Goal: Task Accomplishment & Management: Use online tool/utility

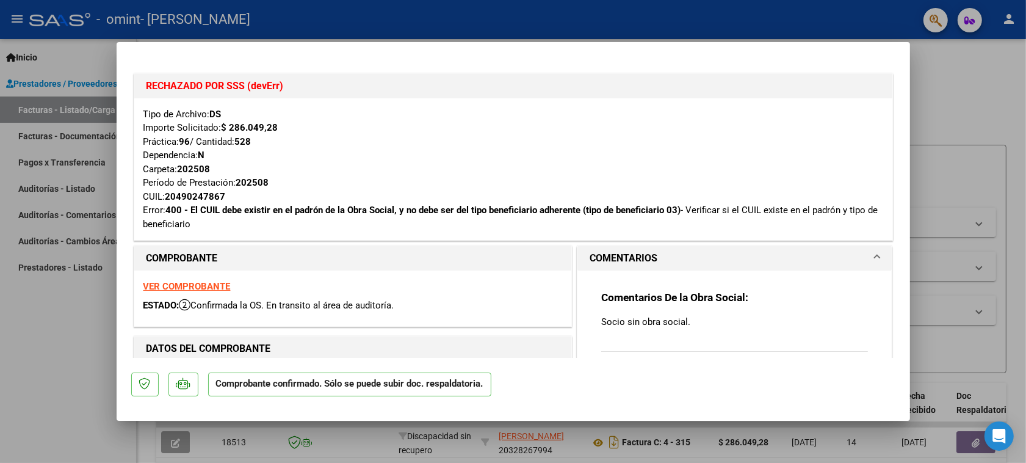
click at [16, 331] on div at bounding box center [513, 231] width 1026 height 463
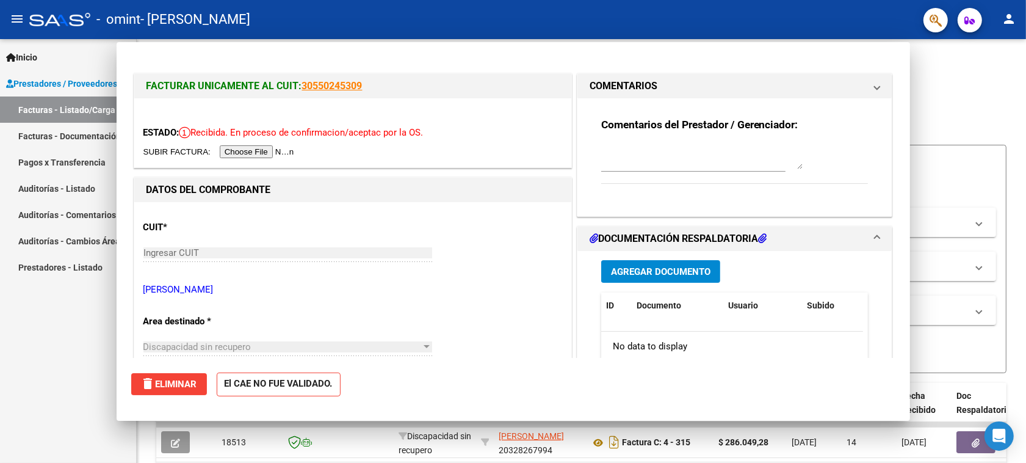
click at [16, 333] on div "Inicio Instructivos Contacto OS Prestadores / Proveedores Facturas - Listado/Ca…" at bounding box center [68, 251] width 136 height 424
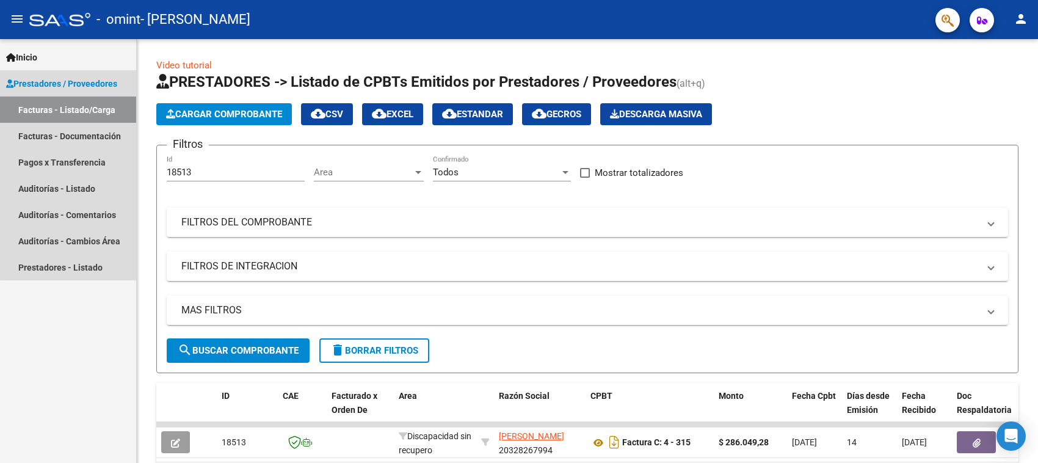
click at [88, 86] on span "Prestadores / Proveedores" at bounding box center [61, 83] width 111 height 13
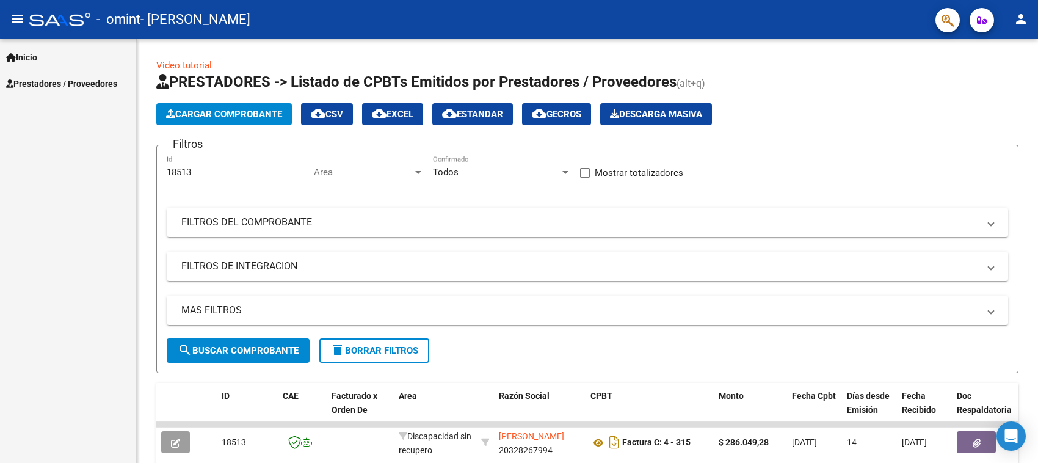
click at [0, 190] on div "Inicio Instructivos Contacto OS Prestadores / Proveedores Facturas - Listado/Ca…" at bounding box center [68, 251] width 136 height 424
click at [52, 190] on div "Inicio Instructivos Contacto OS Prestadores / Proveedores Facturas - Listado/Ca…" at bounding box center [68, 251] width 136 height 424
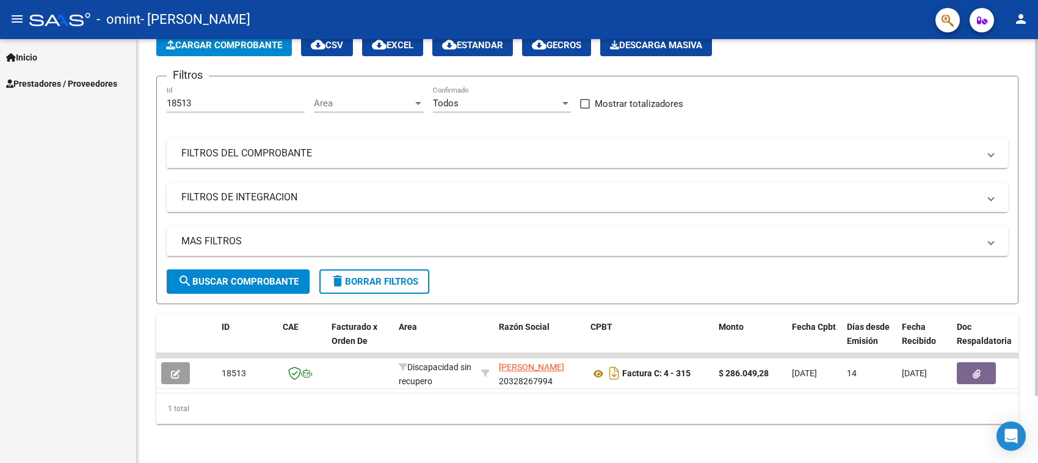
click at [1025, 424] on div at bounding box center [1035, 250] width 3 height 424
drag, startPoint x: 1030, startPoint y: 301, endPoint x: 969, endPoint y: 147, distance: 165.7
click at [969, 147] on div "Video tutorial PRESTADORES -> Listado de CPBTs Emitidos por Prestadores / Prove…" at bounding box center [587, 216] width 901 height 493
click at [31, 212] on div "Inicio Instructivos Contacto OS Prestadores / Proveedores Facturas - Listado/Ca…" at bounding box center [68, 251] width 136 height 424
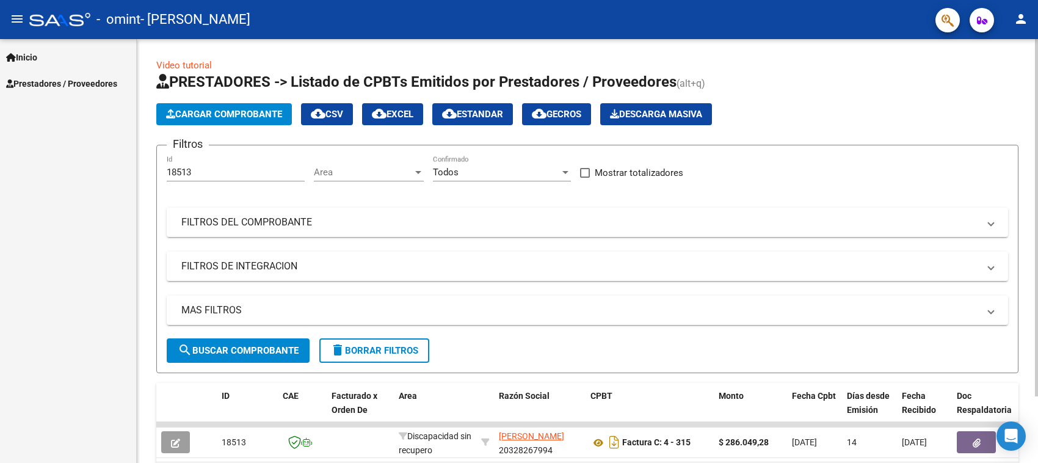
click at [1025, 65] on div at bounding box center [1035, 251] width 3 height 424
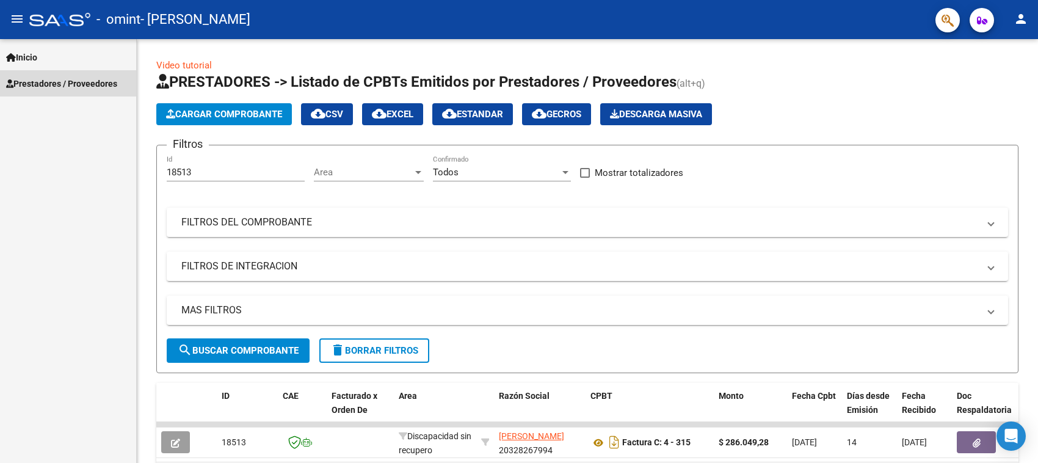
click at [65, 75] on link "Prestadores / Proveedores" at bounding box center [68, 83] width 136 height 26
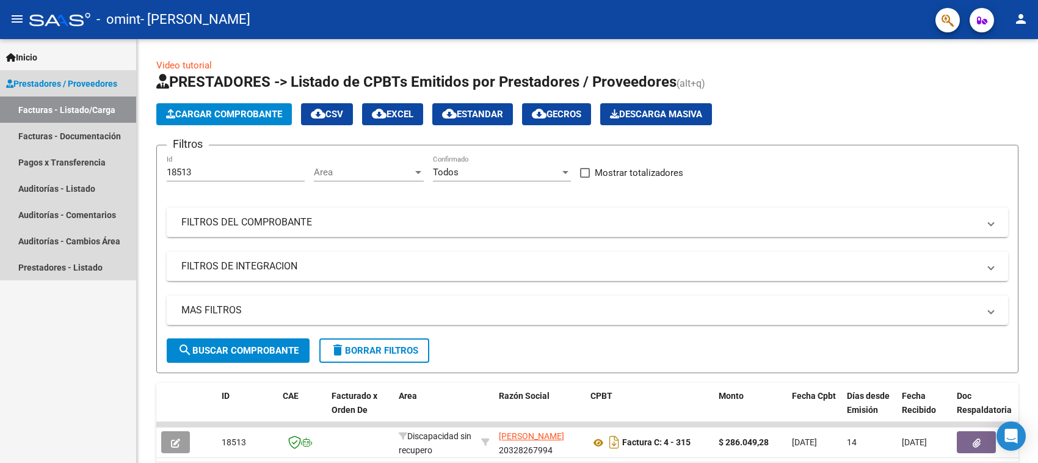
click at [62, 106] on link "Facturas - Listado/Carga" at bounding box center [68, 109] width 136 height 26
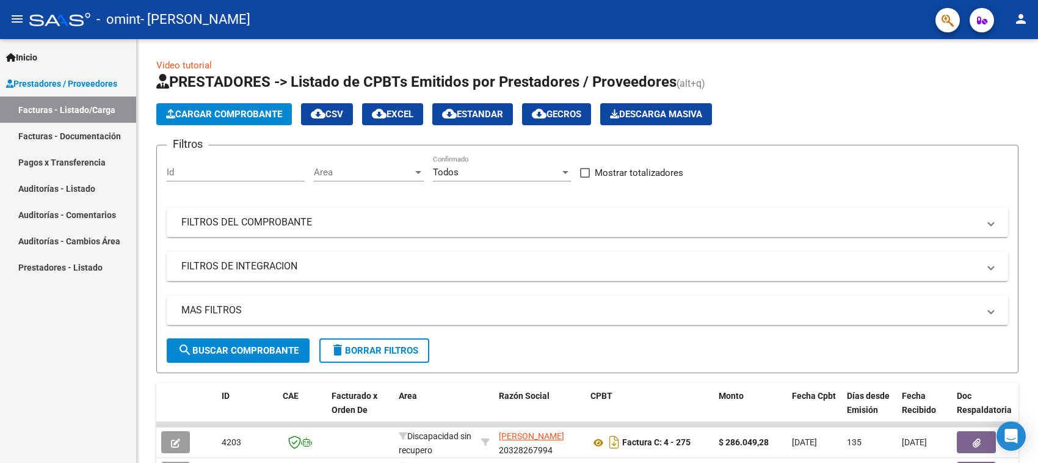
click at [68, 412] on div "Inicio Instructivos Contacto OS Prestadores / Proveedores Facturas - Listado/Ca…" at bounding box center [68, 251] width 136 height 424
click at [1025, 117] on div at bounding box center [1035, 154] width 3 height 231
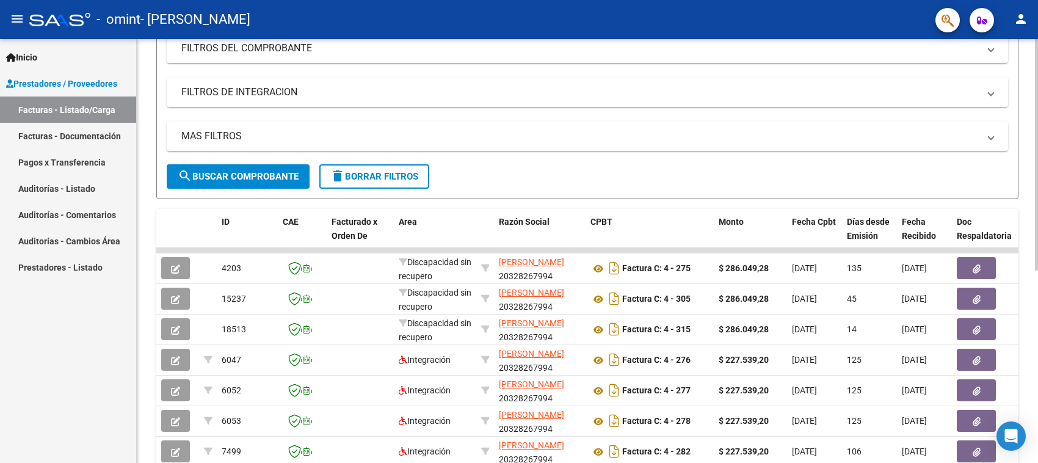
scroll to position [177, 0]
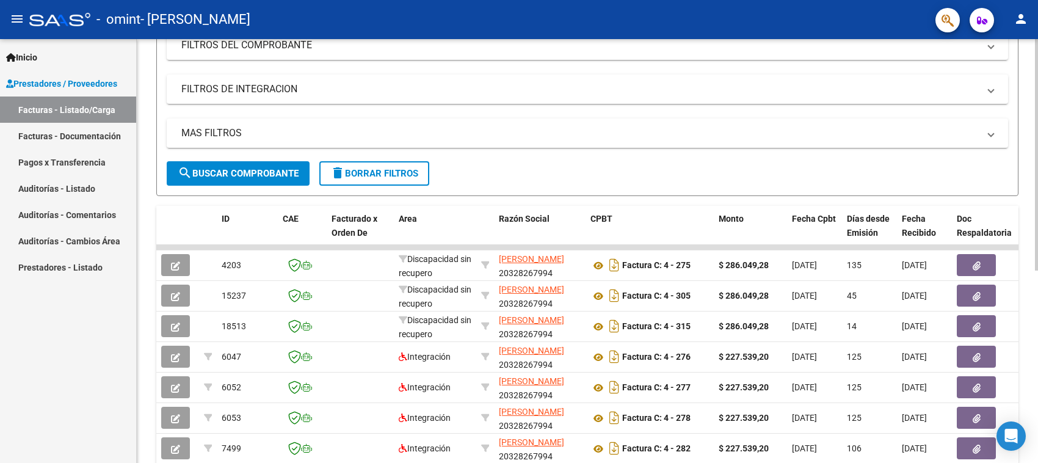
click at [1025, 200] on div at bounding box center [1035, 254] width 3 height 231
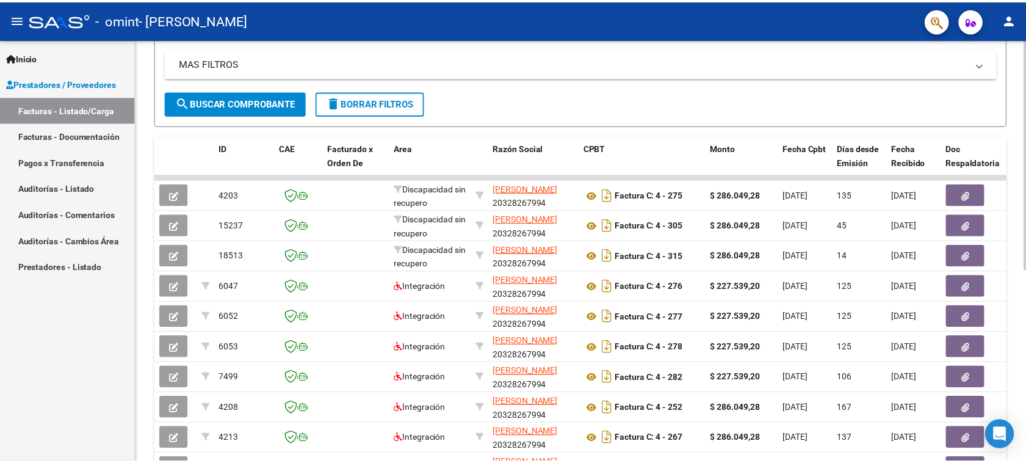
scroll to position [248, 0]
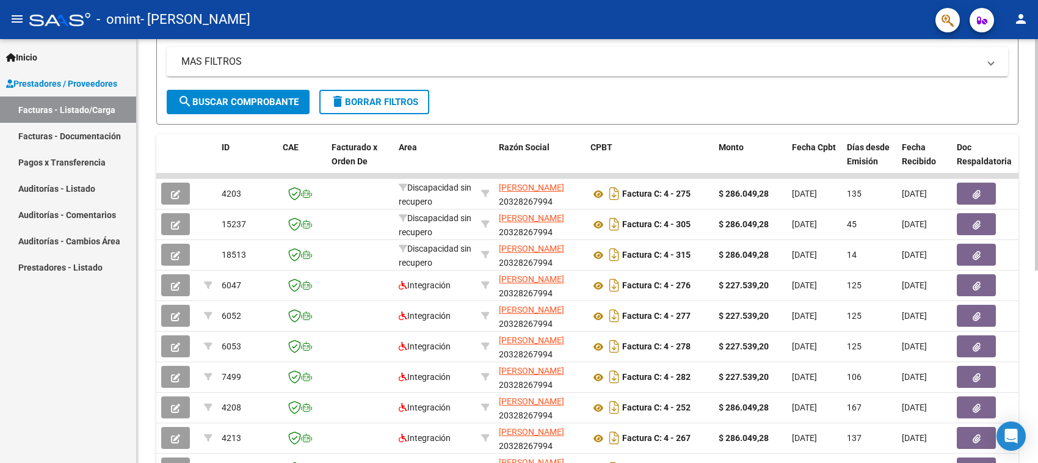
click at [1025, 206] on div at bounding box center [1035, 294] width 3 height 231
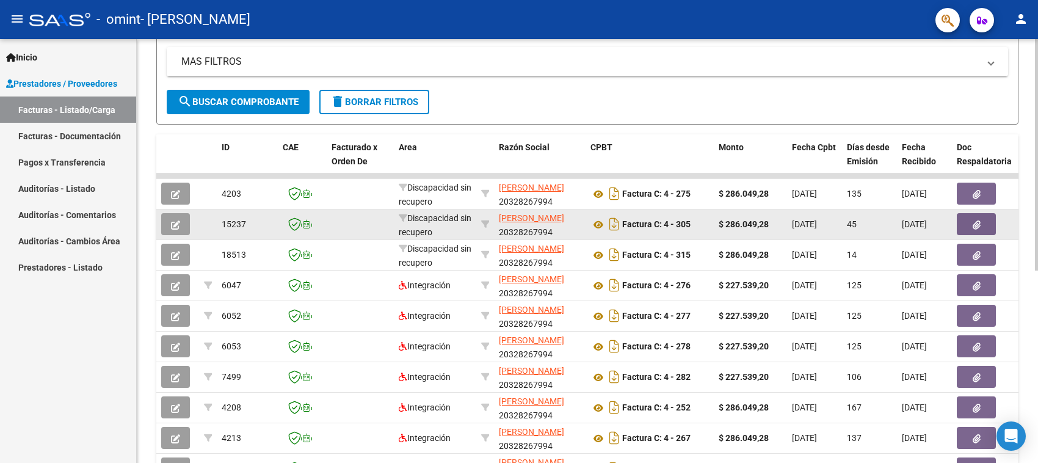
click at [453, 223] on div "Discapacidad sin recupero" at bounding box center [435, 224] width 73 height 26
click at [175, 223] on icon "button" at bounding box center [175, 224] width 9 height 9
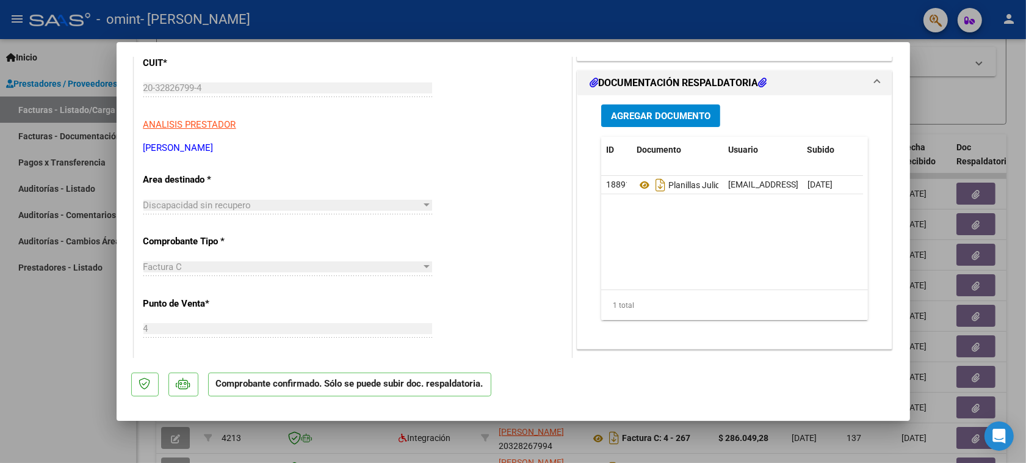
scroll to position [0, 0]
